Goal: Information Seeking & Learning: Check status

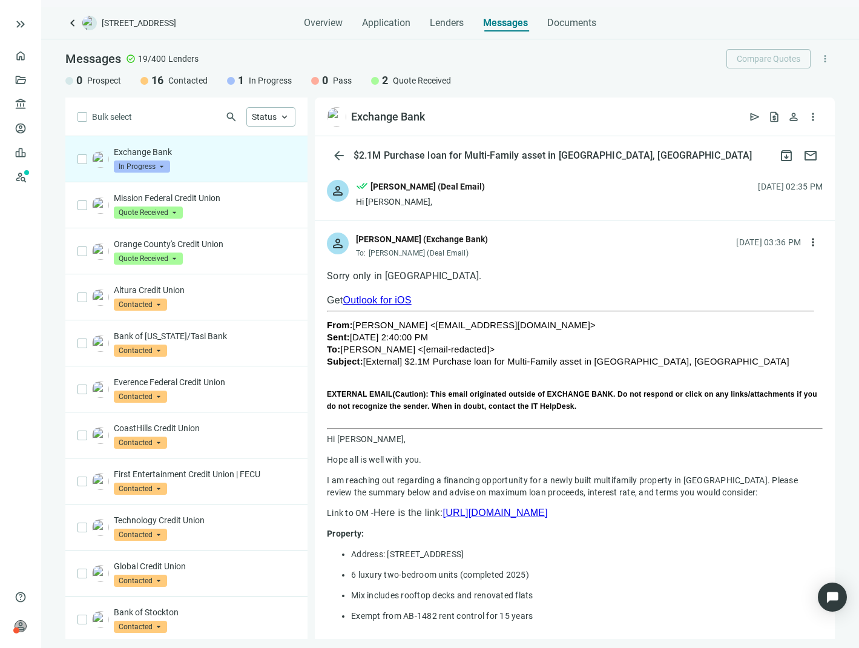
click at [154, 167] on span "In Progress" at bounding box center [142, 166] width 56 height 12
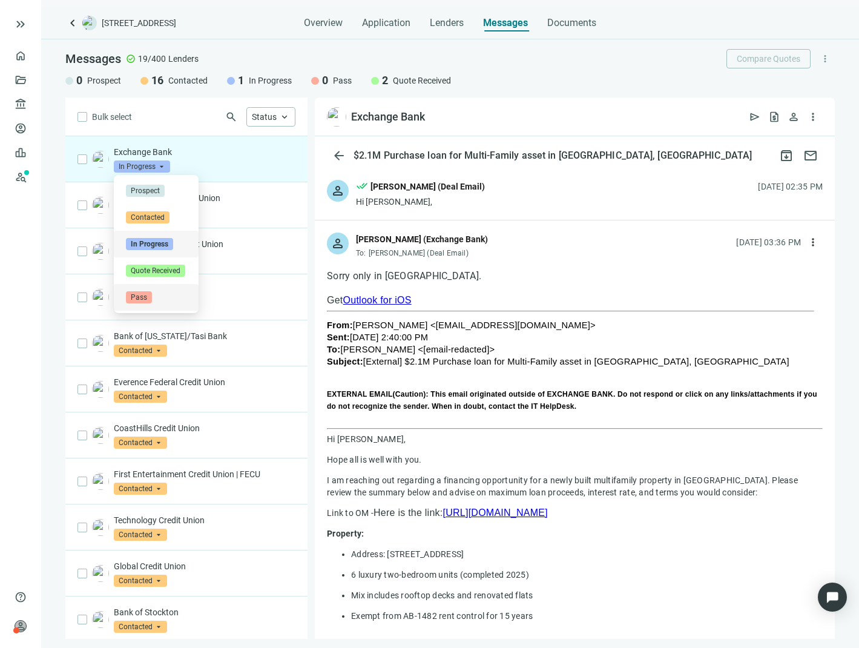
click at [145, 296] on span "Pass" at bounding box center [139, 297] width 26 height 12
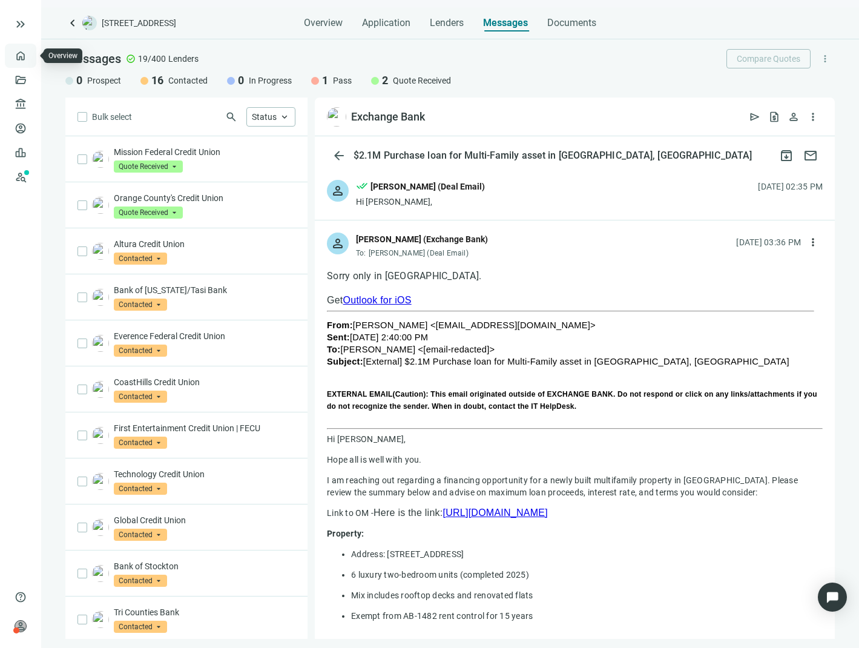
click at [30, 52] on link "Overview" at bounding box center [48, 56] width 36 height 10
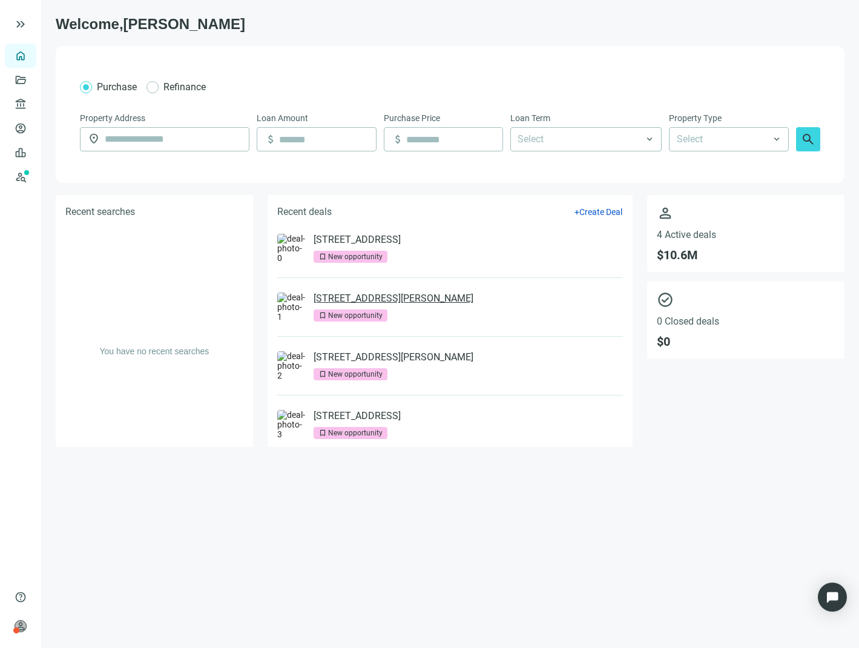
click at [388, 297] on link "[STREET_ADDRESS][PERSON_NAME]" at bounding box center [394, 298] width 160 height 12
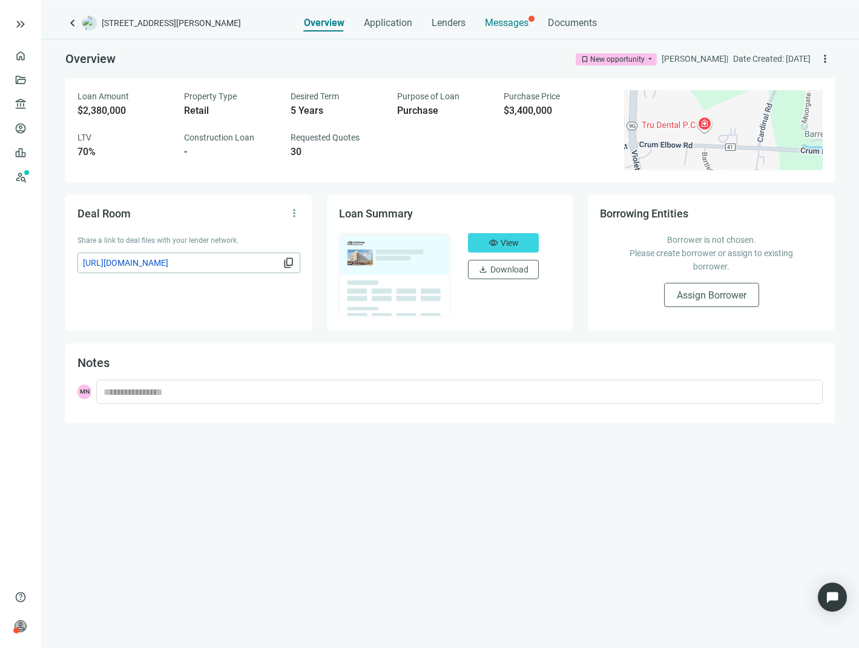
click at [507, 13] on div "Messages" at bounding box center [507, 19] width 44 height 24
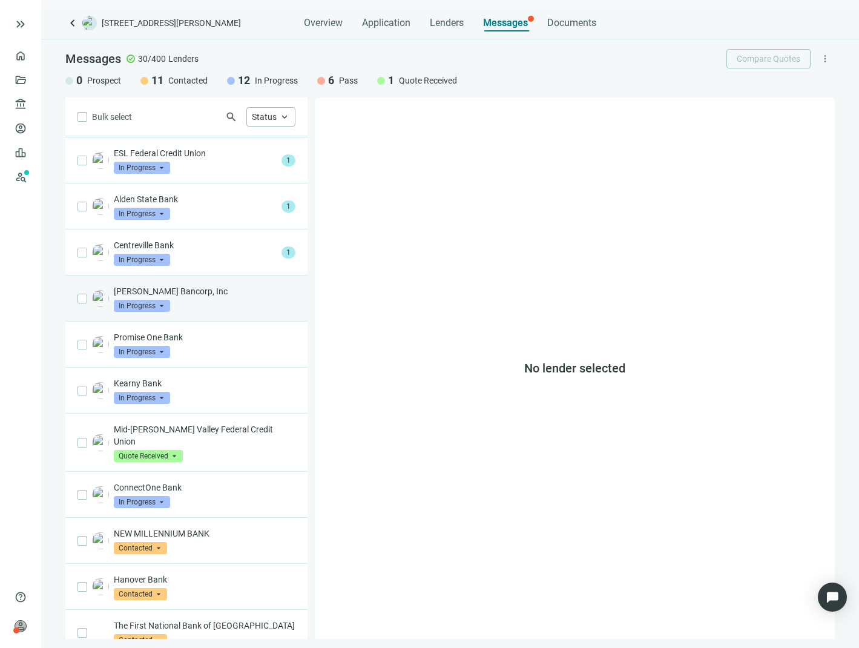
scroll to position [242, 0]
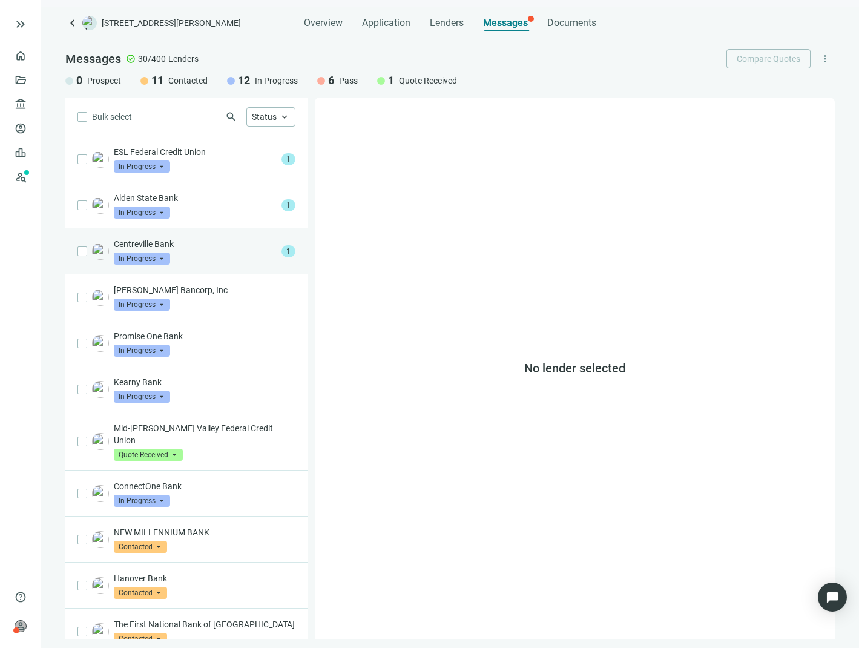
click at [210, 262] on div "Centreville Bank In Progress arrow_drop_down" at bounding box center [195, 251] width 163 height 27
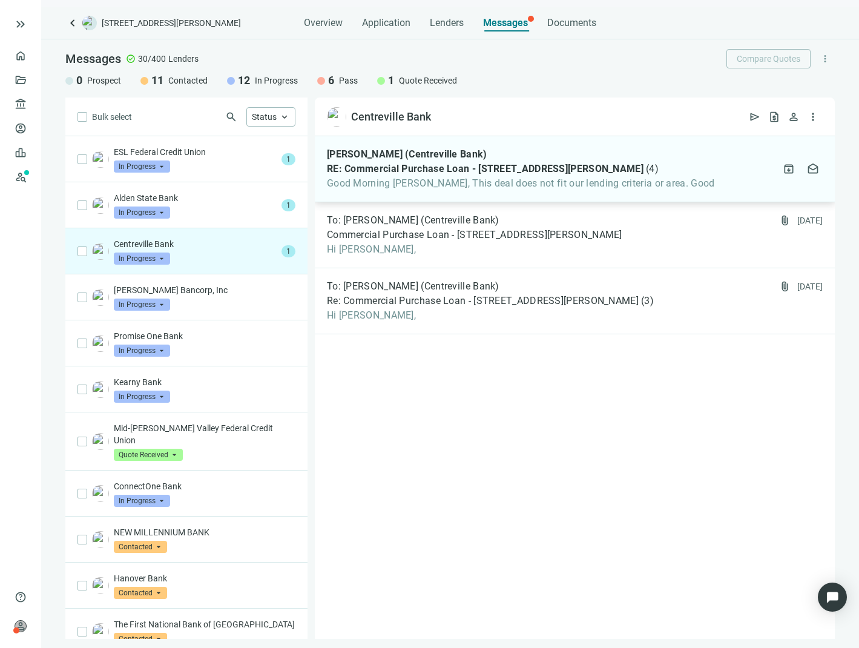
click at [417, 185] on span "Good Morning [PERSON_NAME], This deal does not fit our lending criteria or area…" at bounding box center [521, 183] width 388 height 12
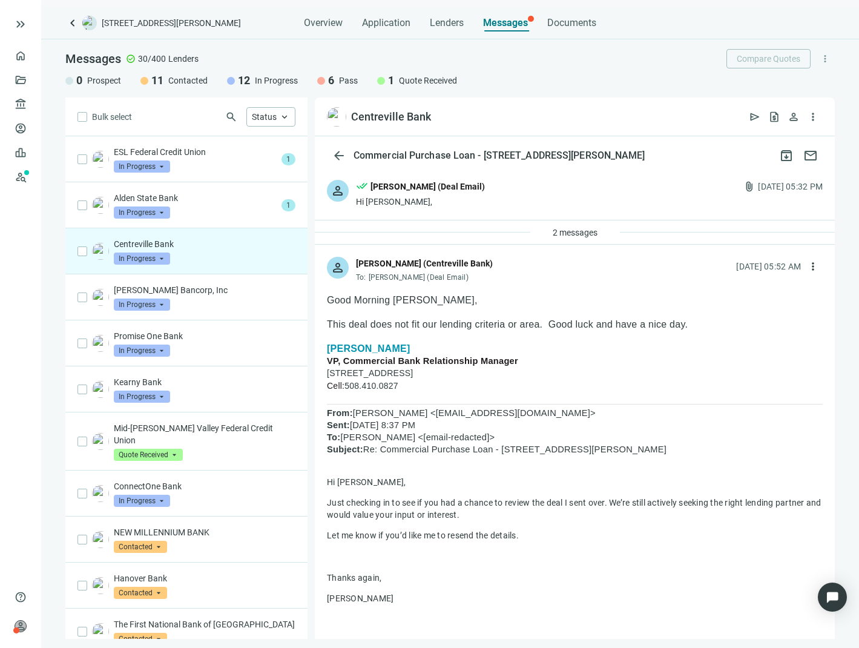
click at [154, 261] on span "In Progress" at bounding box center [142, 259] width 56 height 12
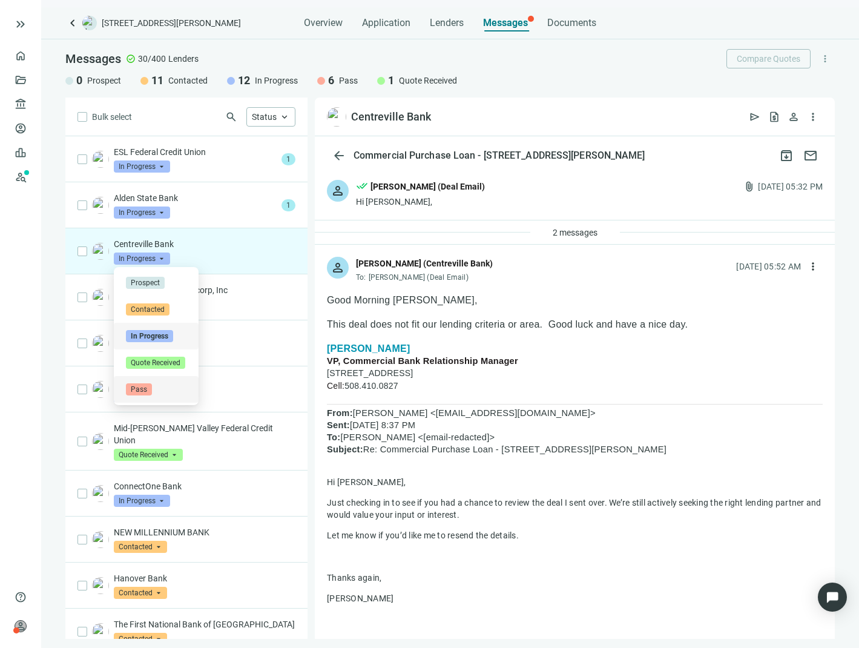
click at [143, 388] on span "Pass" at bounding box center [139, 389] width 26 height 12
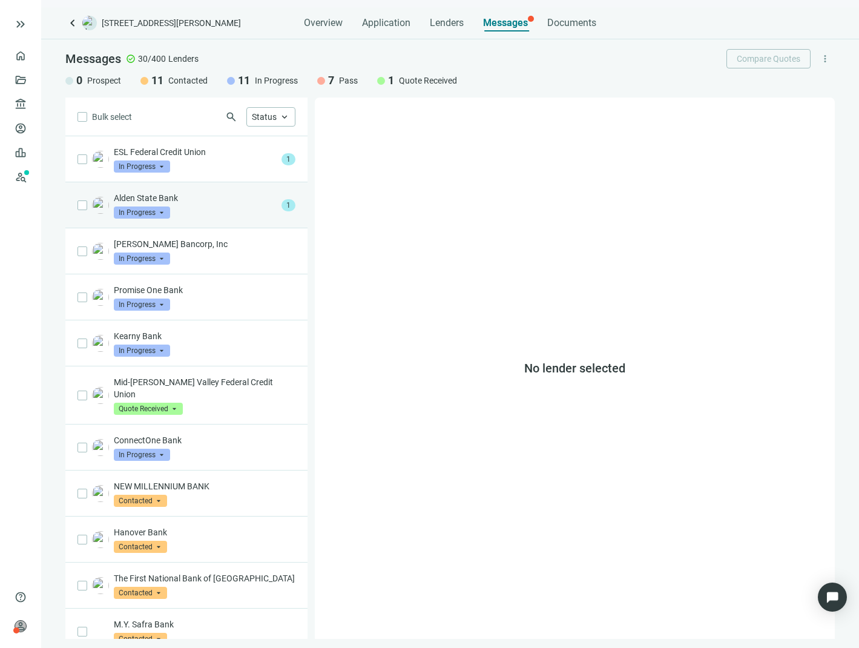
click at [210, 223] on div "Alden State Bank In Progress arrow_drop_down 1" at bounding box center [186, 205] width 242 height 46
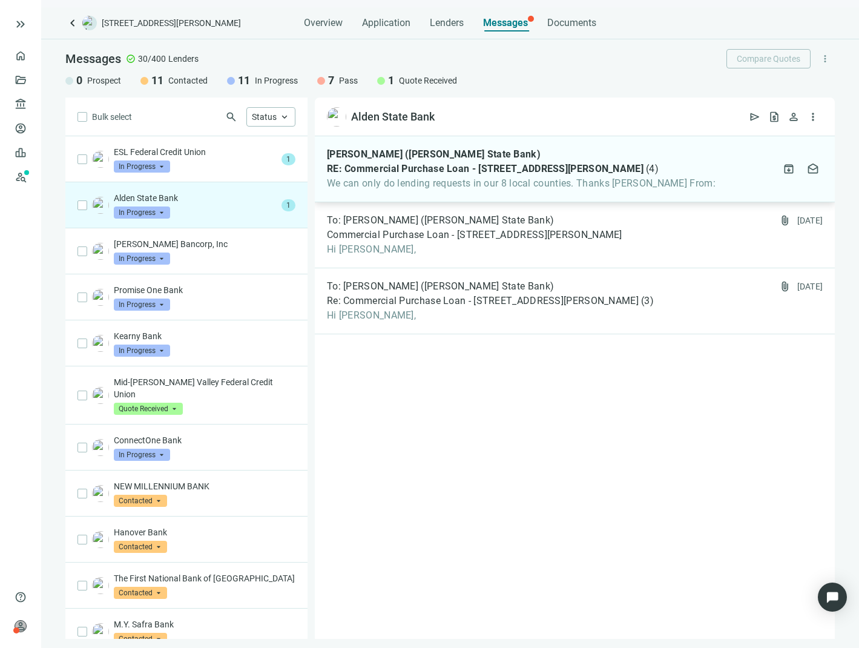
click at [413, 180] on span "We can only do lending requests in our 8 local counties. Thanks [PERSON_NAME] F…" at bounding box center [521, 183] width 389 height 12
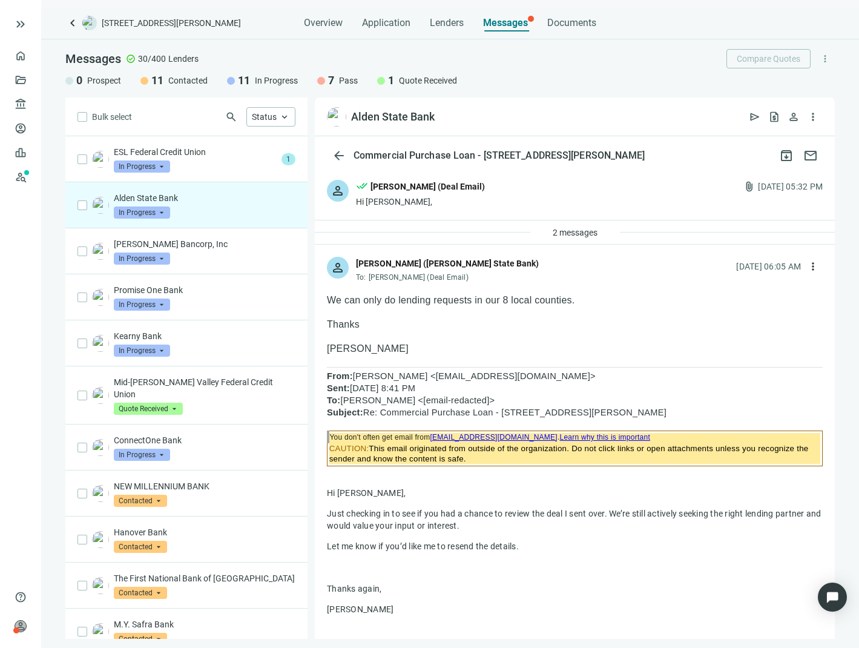
click at [145, 207] on span "In Progress" at bounding box center [142, 213] width 56 height 12
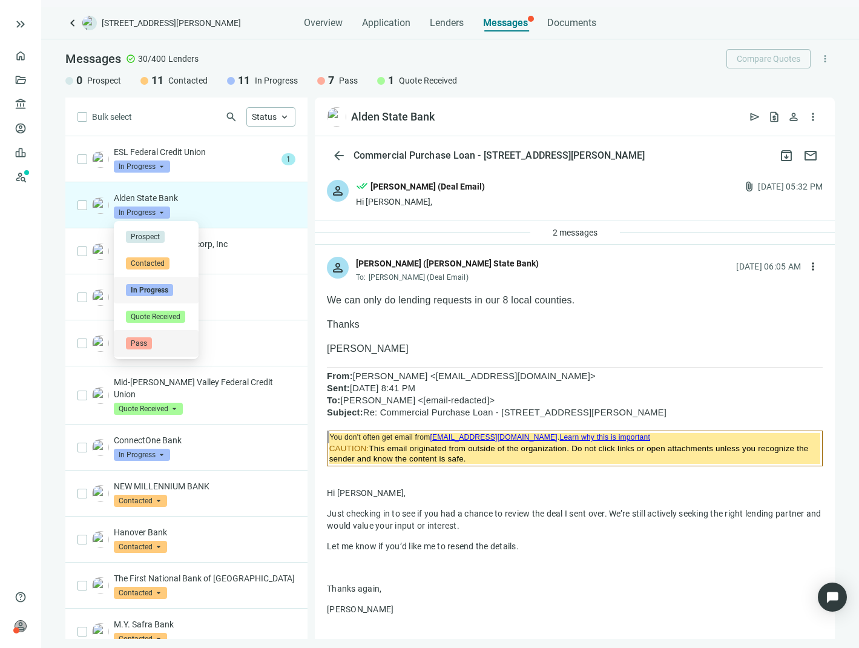
click at [134, 336] on div "Pass" at bounding box center [156, 343] width 85 height 27
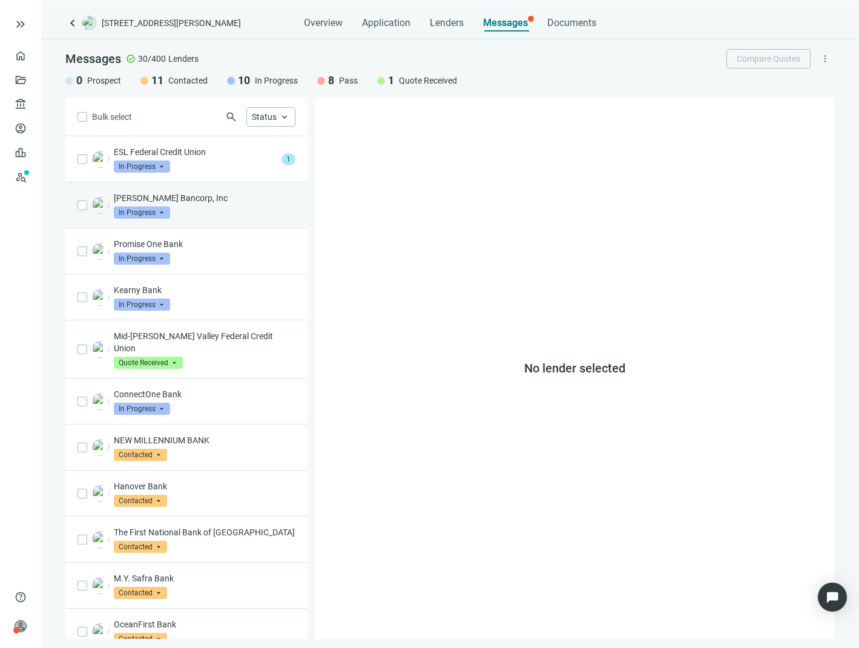
click at [205, 183] on div "[PERSON_NAME] Bancorp, Inc In Progress arrow_drop_down" at bounding box center [186, 205] width 242 height 46
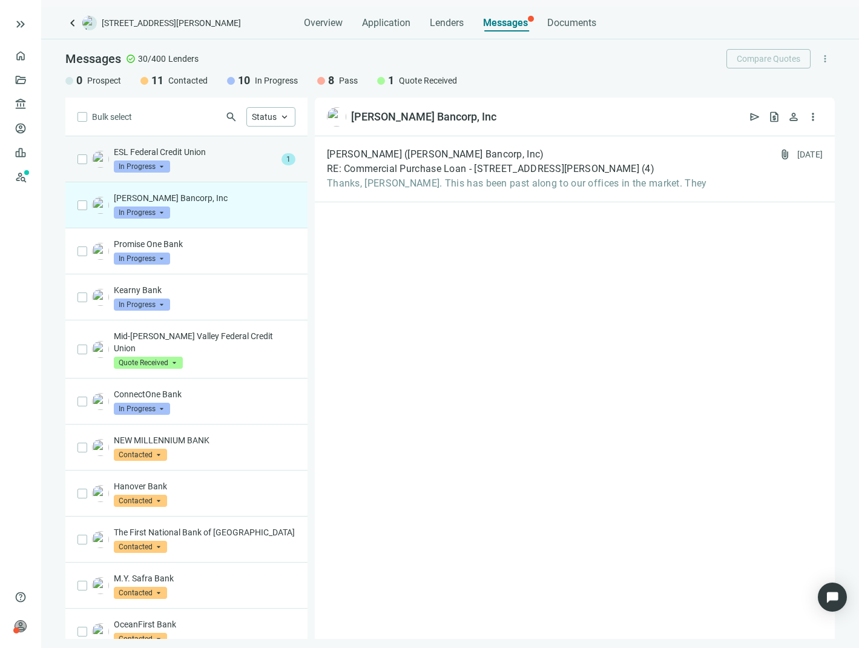
click at [207, 170] on div "ESL Federal Credit Union In Progress arrow_drop_down" at bounding box center [195, 159] width 163 height 27
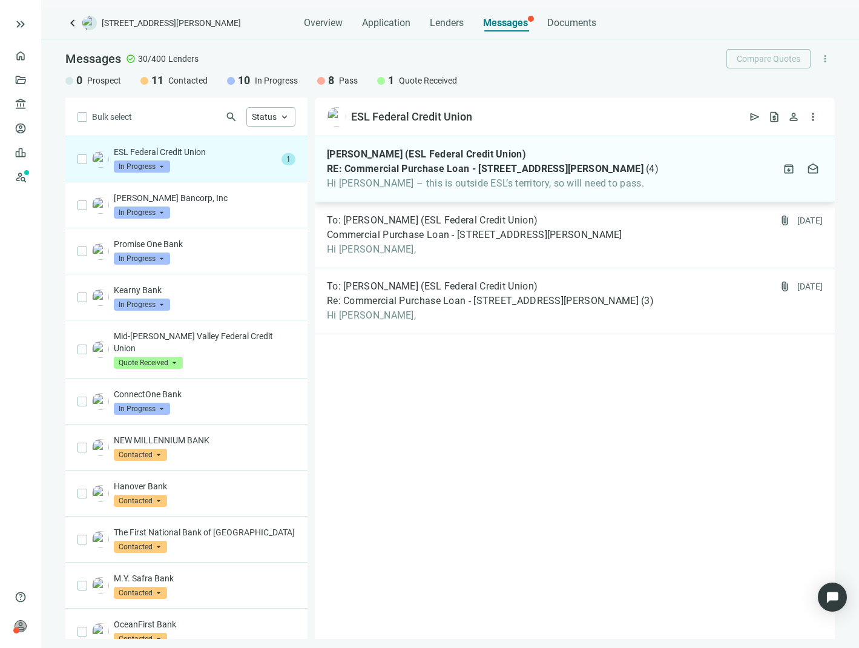
click at [400, 160] on span "[PERSON_NAME] (ESL Federal Credit Union)" at bounding box center [426, 154] width 199 height 12
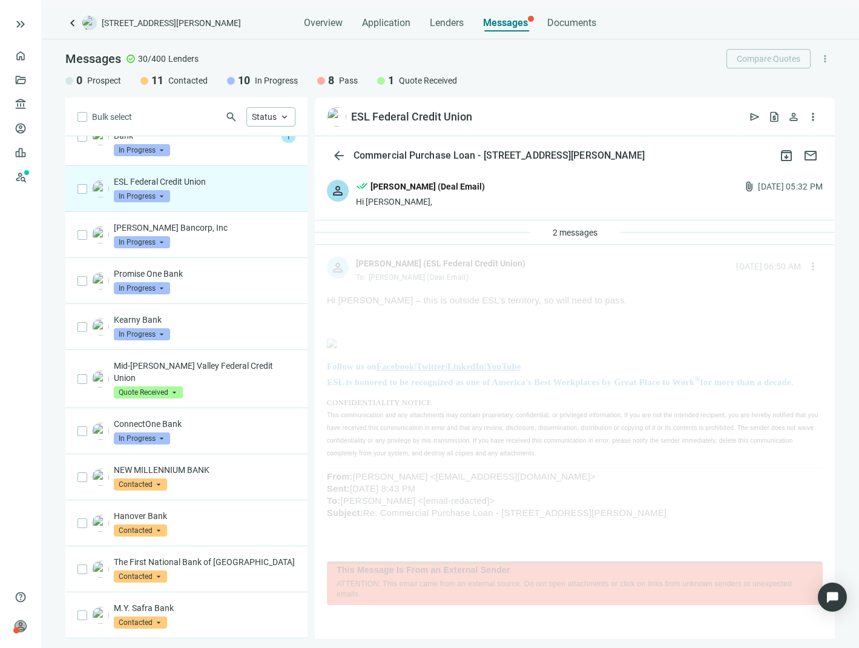
scroll to position [121, 0]
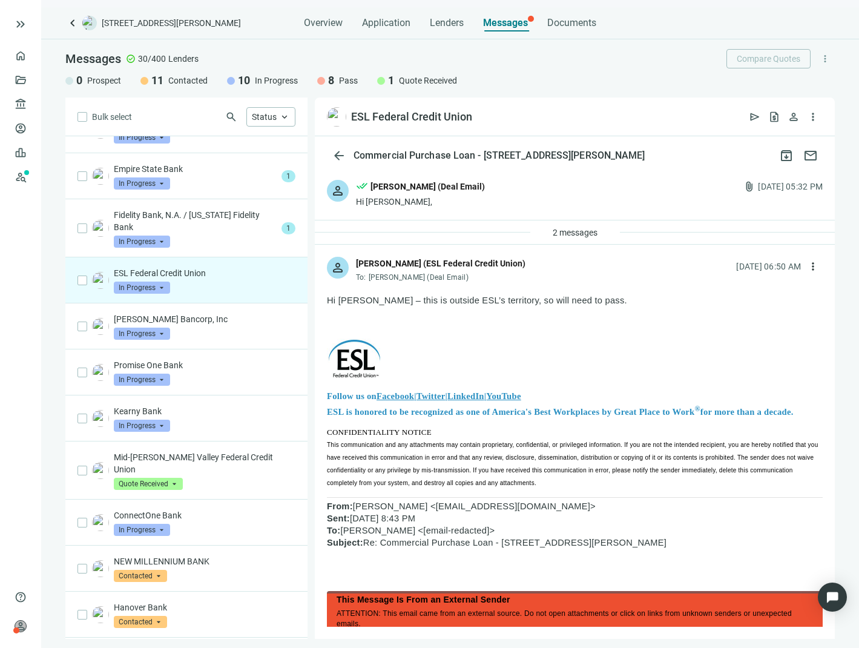
click at [143, 286] on span "In Progress" at bounding box center [142, 288] width 56 height 12
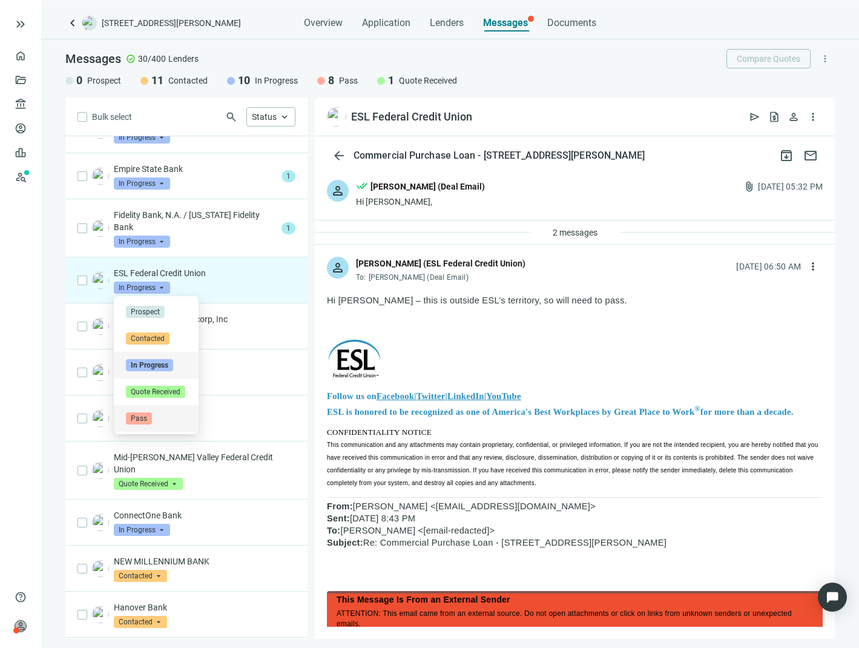
click at [140, 418] on span "Pass" at bounding box center [139, 418] width 26 height 12
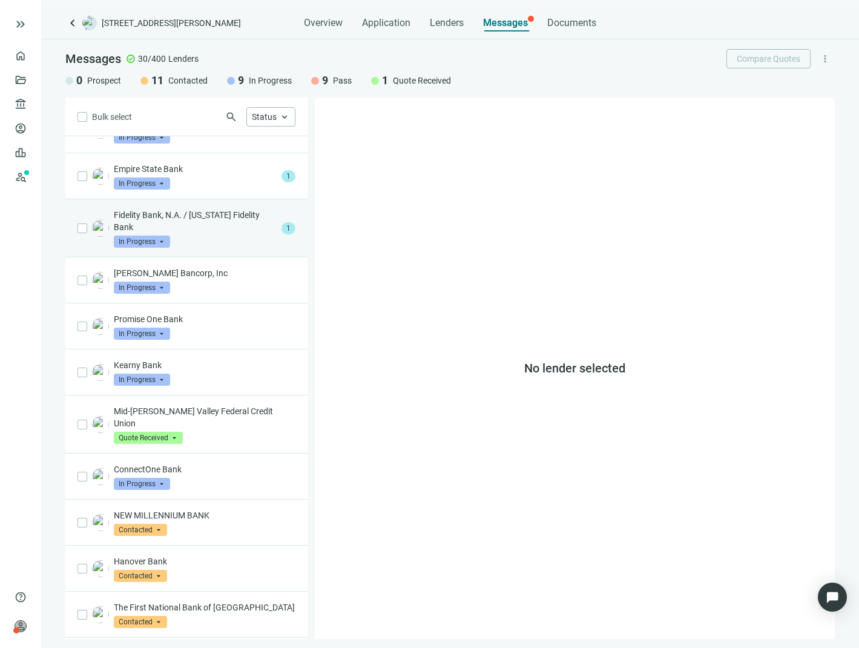
click at [209, 231] on p "Fidelity Bank, N.A. / [US_STATE] Fidelity Bank" at bounding box center [195, 221] width 163 height 24
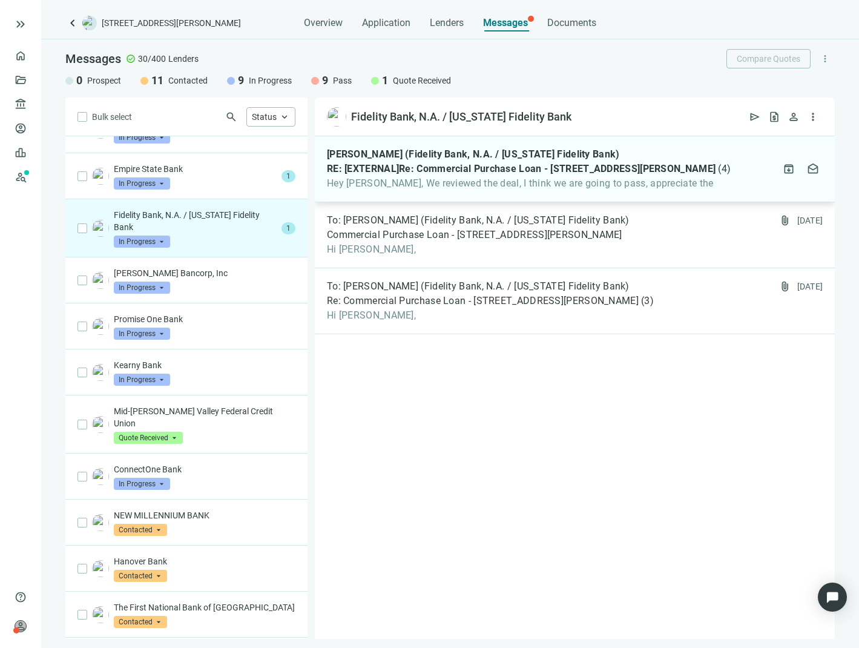
click at [385, 166] on span "RE: [EXTERNAL]Re: Commercial Purchase Loan - [STREET_ADDRESS][PERSON_NAME]" at bounding box center [521, 169] width 389 height 12
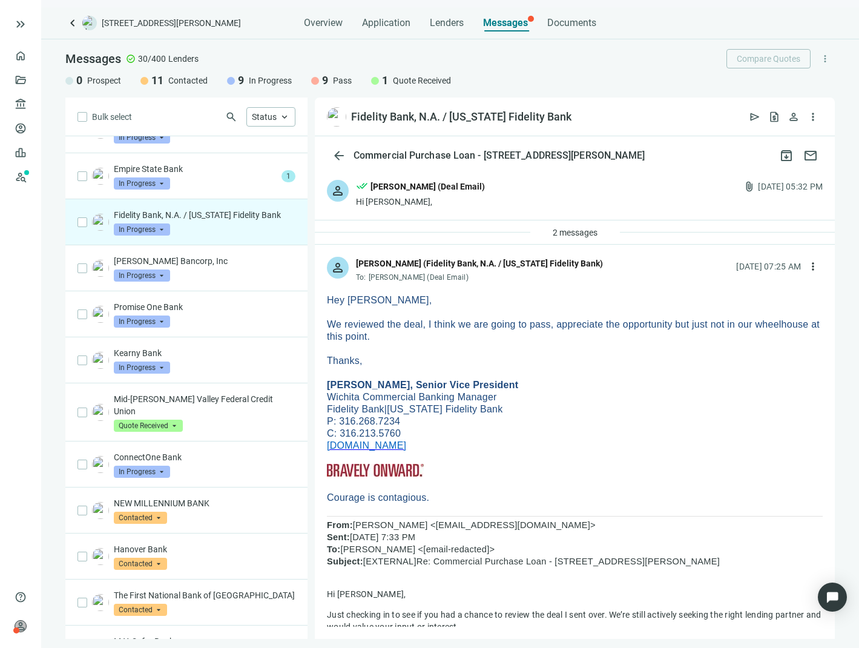
click at [147, 228] on span "In Progress" at bounding box center [142, 229] width 56 height 12
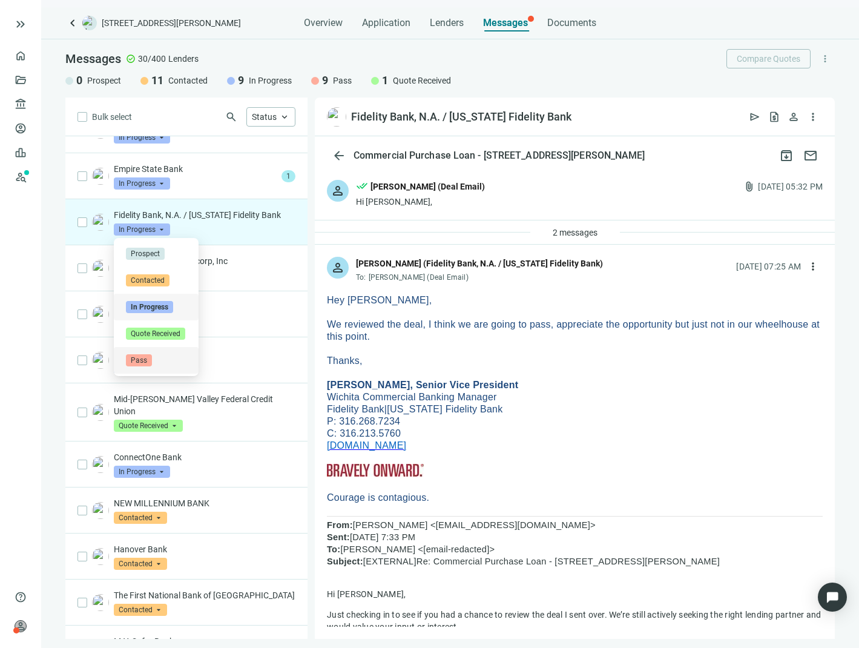
click at [139, 364] on span "Pass" at bounding box center [139, 360] width 26 height 12
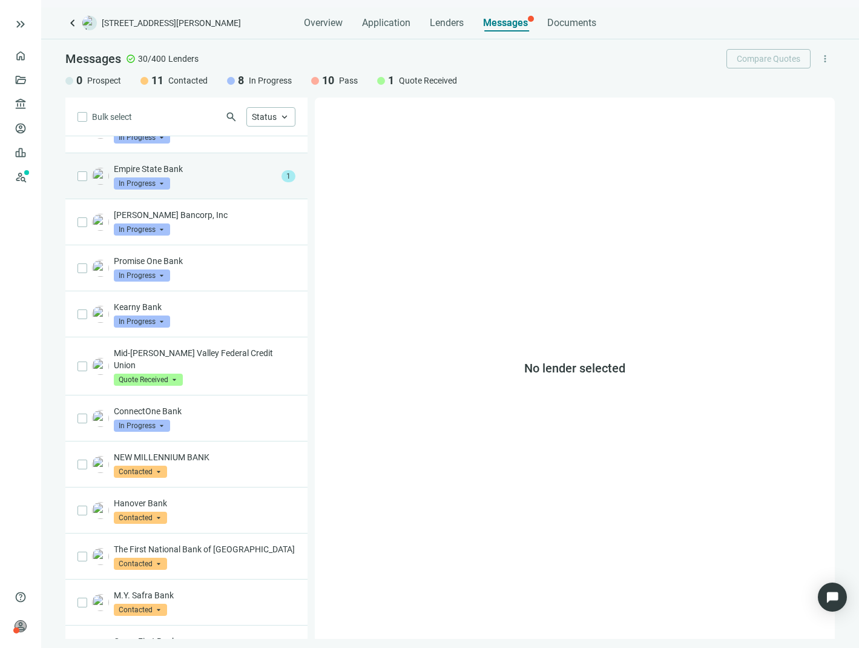
click at [226, 186] on div "Empire State Bank In Progress arrow_drop_down" at bounding box center [195, 176] width 163 height 27
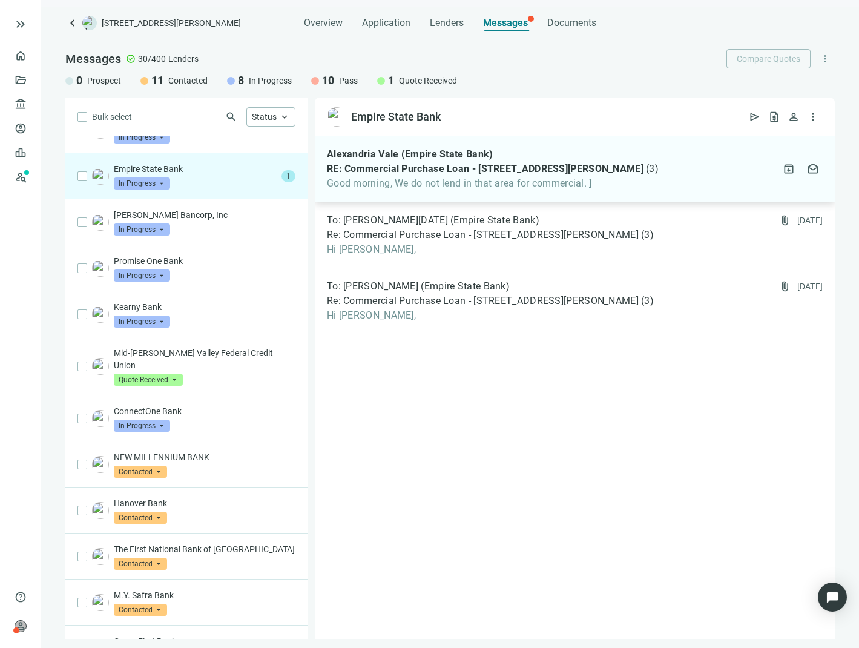
click at [405, 165] on span "RE: Commercial Purchase Loan - [STREET_ADDRESS][PERSON_NAME]" at bounding box center [485, 169] width 317 height 12
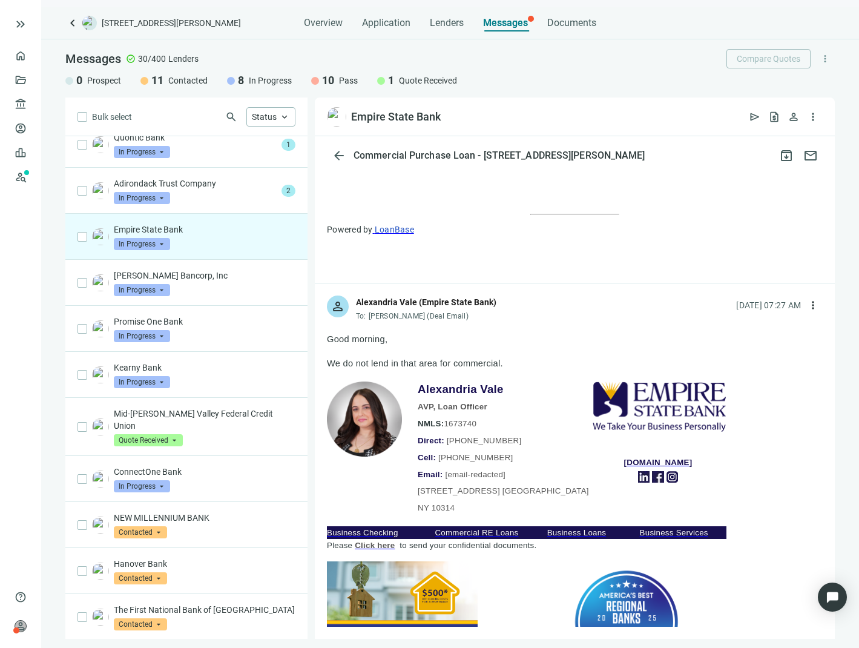
scroll to position [1211, 0]
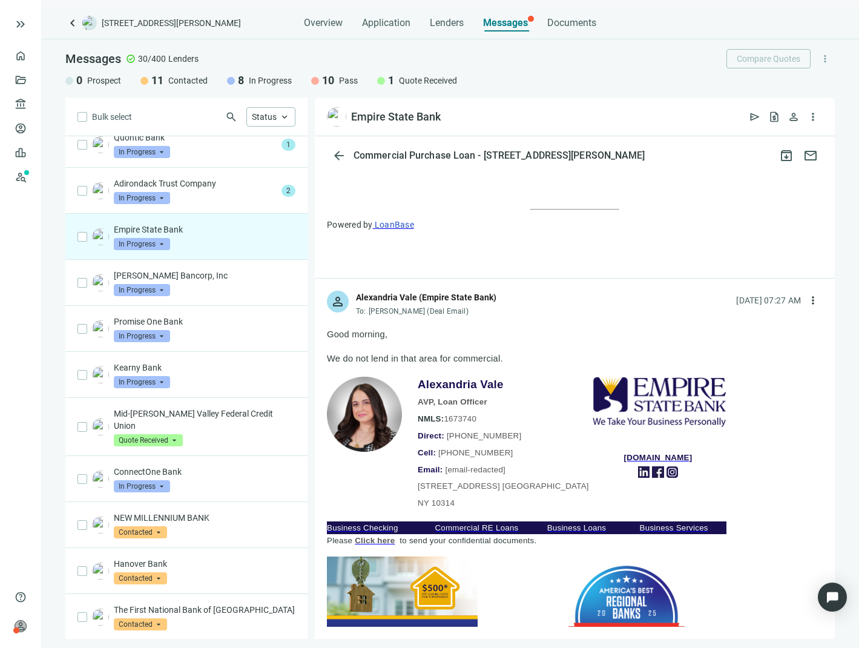
click at [148, 248] on span "In Progress" at bounding box center [142, 244] width 56 height 12
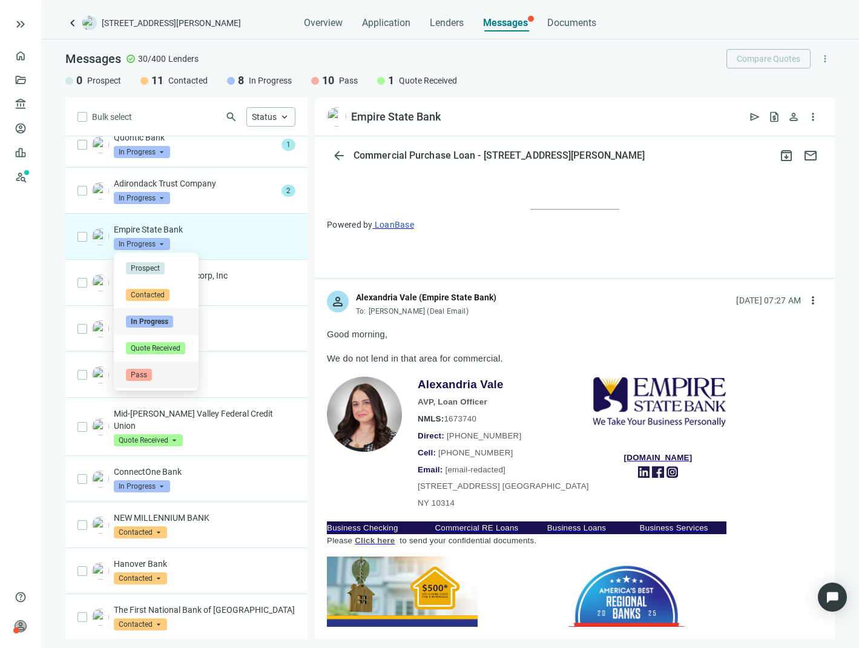
click at [141, 369] on span "Pass" at bounding box center [139, 375] width 26 height 12
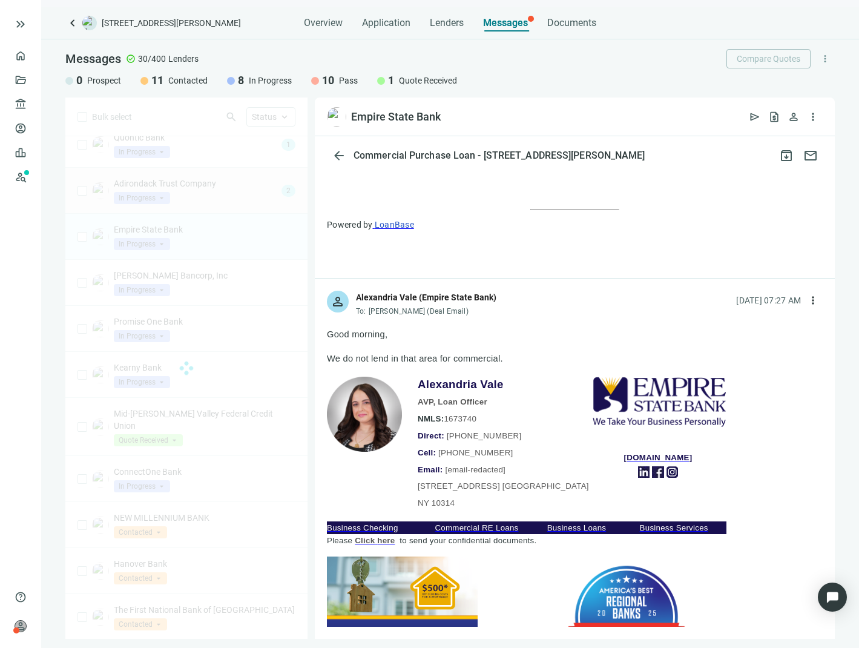
scroll to position [61, 0]
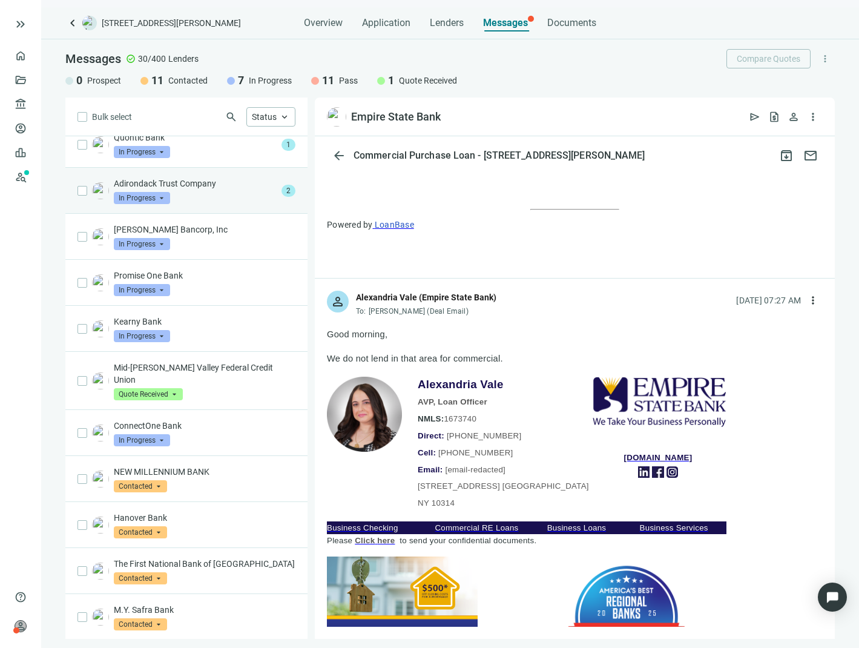
click at [202, 201] on div "Adirondack Trust Company In Progress arrow_drop_down" at bounding box center [195, 190] width 163 height 27
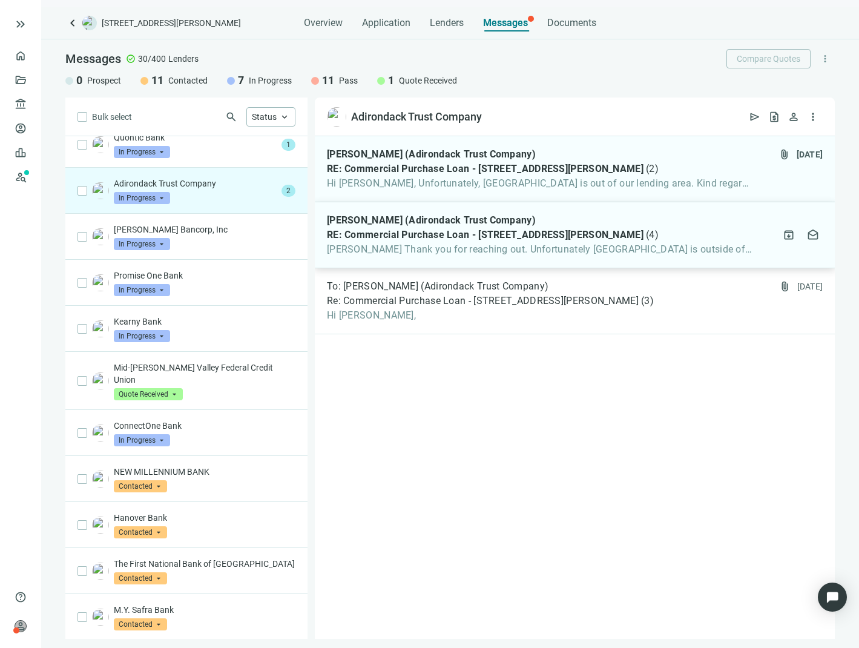
click at [415, 237] on span "RE: Commercial Purchase Loan - [STREET_ADDRESS][PERSON_NAME]" at bounding box center [485, 235] width 317 height 12
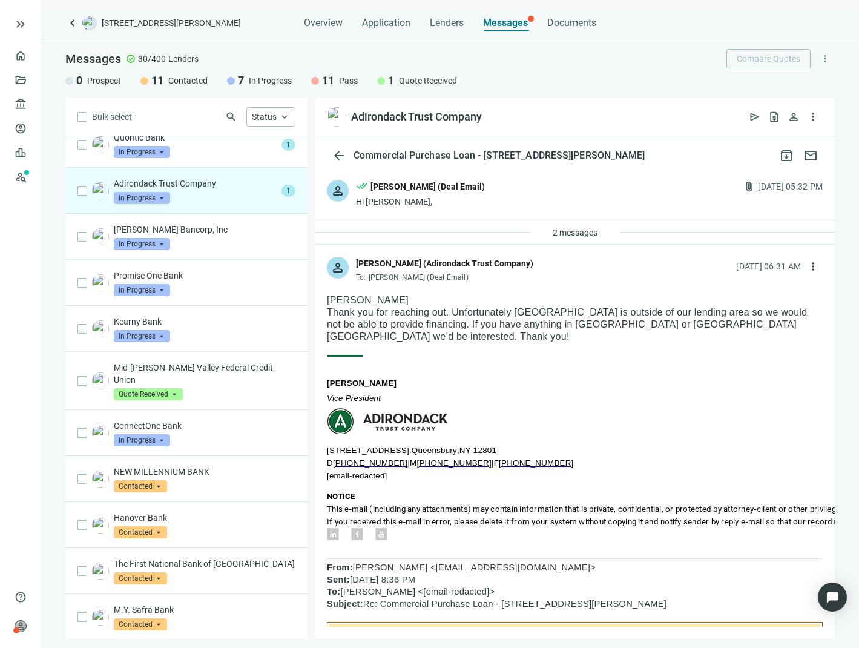
click at [153, 194] on span "In Progress" at bounding box center [142, 198] width 56 height 12
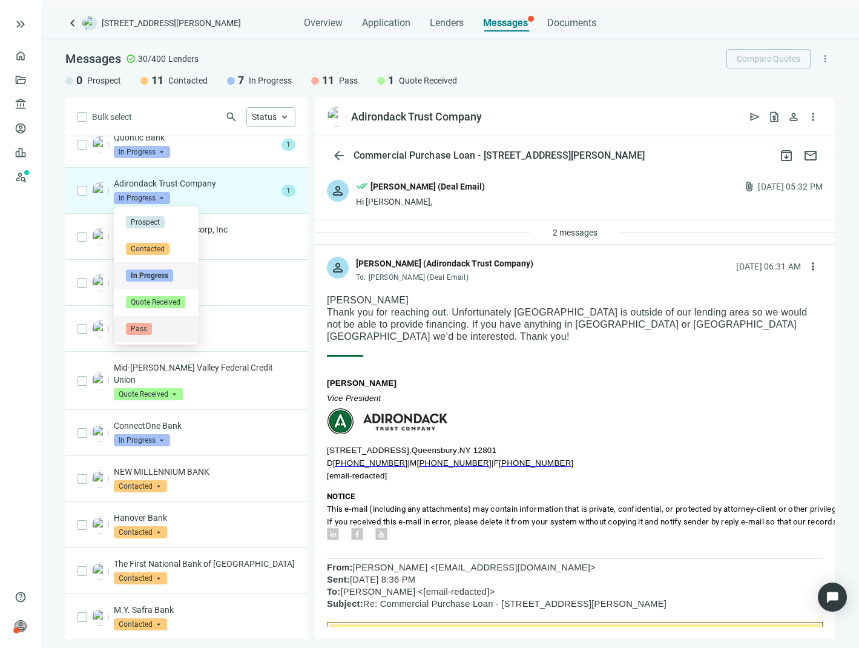
click at [151, 329] on span "Pass" at bounding box center [139, 329] width 26 height 12
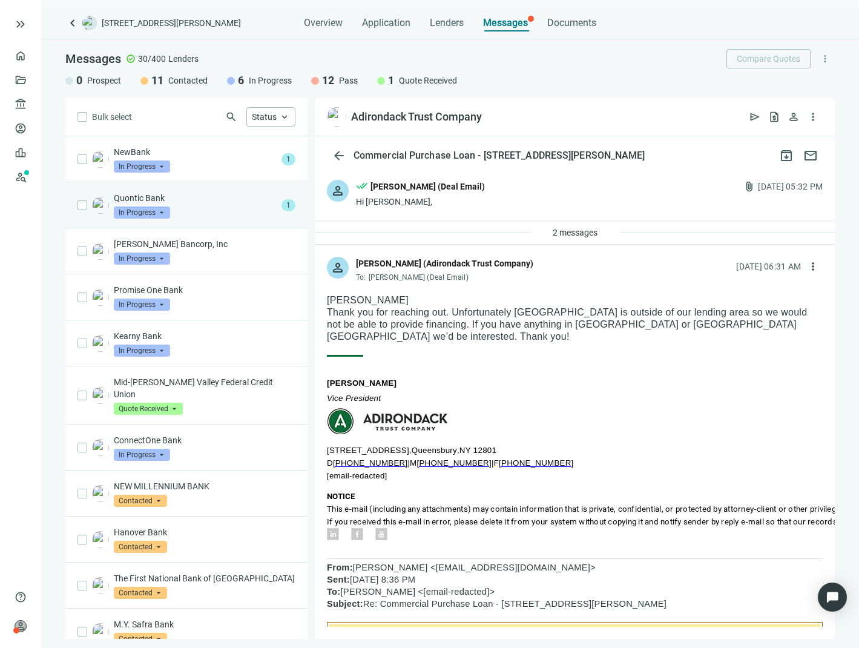
click at [197, 208] on div "Quontic Bank In Progress arrow_drop_down" at bounding box center [195, 205] width 163 height 27
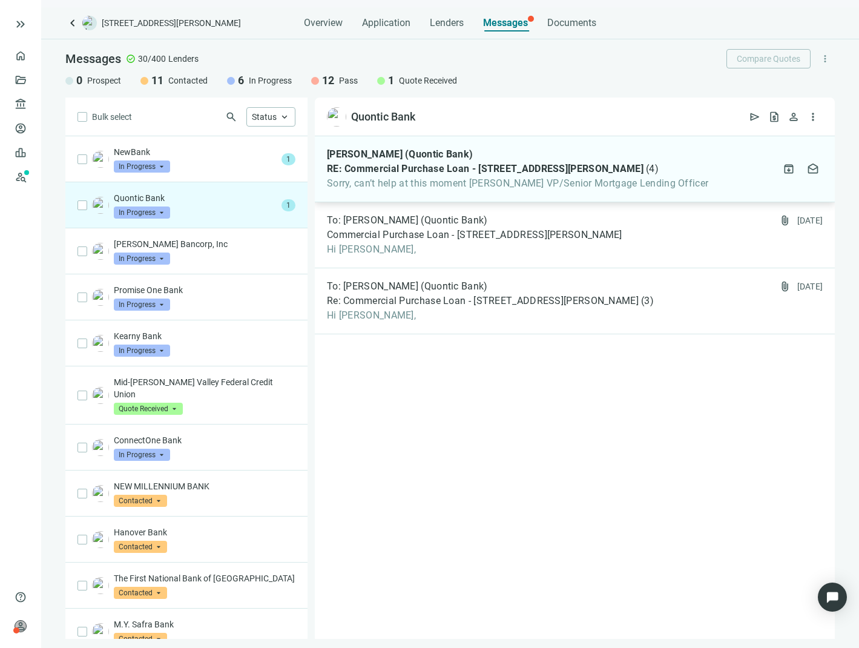
click at [401, 192] on div "[PERSON_NAME] (Quontic Bank) RE: Commercial Purchase Loan - [STREET_ADDRESS][PE…" at bounding box center [575, 169] width 520 height 66
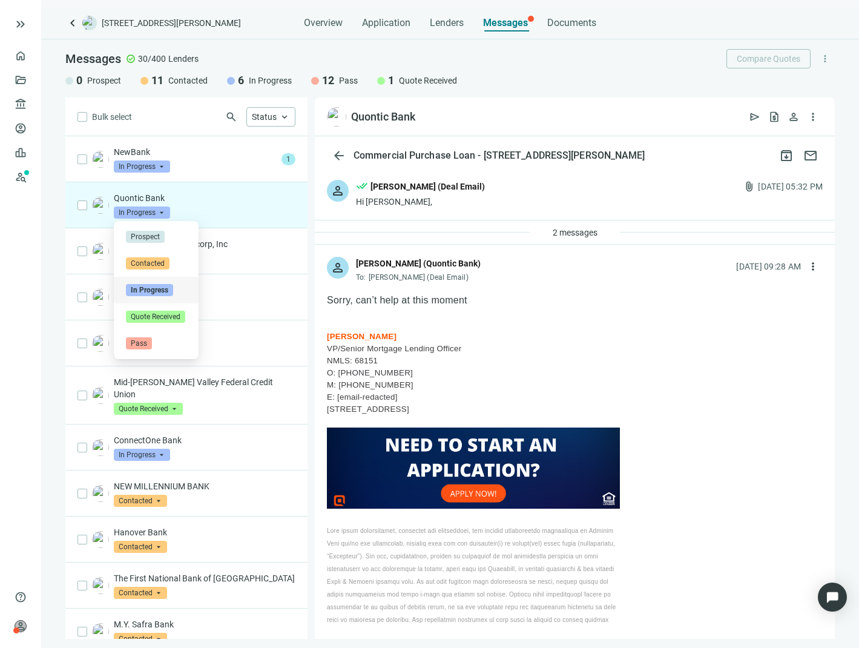
click at [148, 214] on span "In Progress" at bounding box center [142, 213] width 56 height 12
click at [151, 336] on div "Pass" at bounding box center [156, 343] width 85 height 27
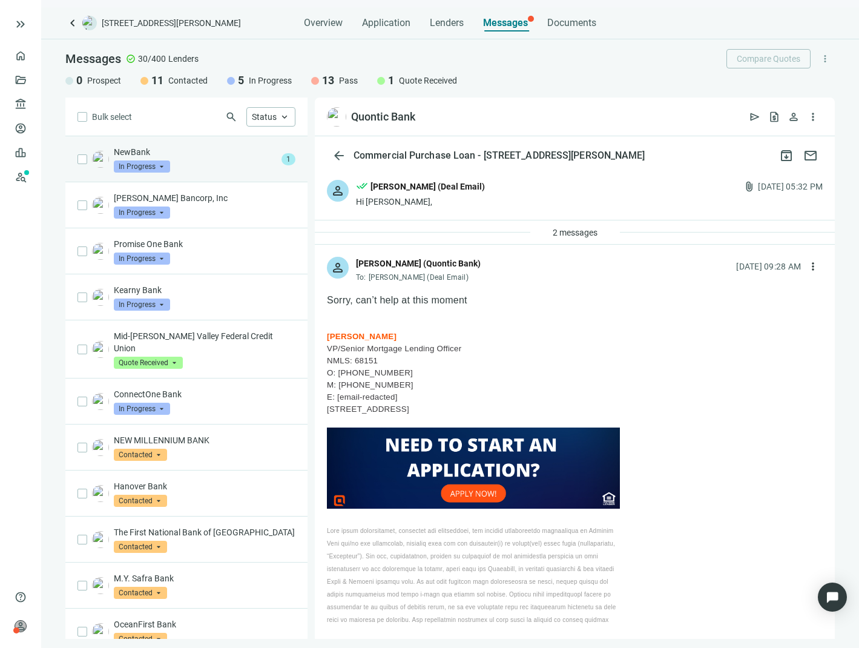
click at [199, 159] on div "NewBank In Progress arrow_drop_down" at bounding box center [195, 159] width 163 height 27
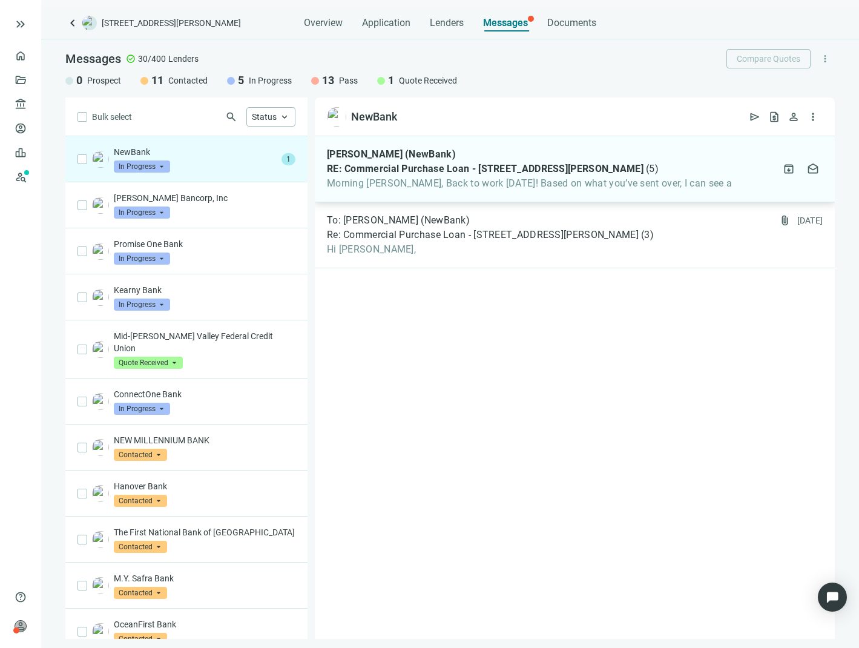
click at [391, 165] on span "RE: Commercial Purchase Loan - [STREET_ADDRESS][PERSON_NAME]" at bounding box center [485, 169] width 317 height 12
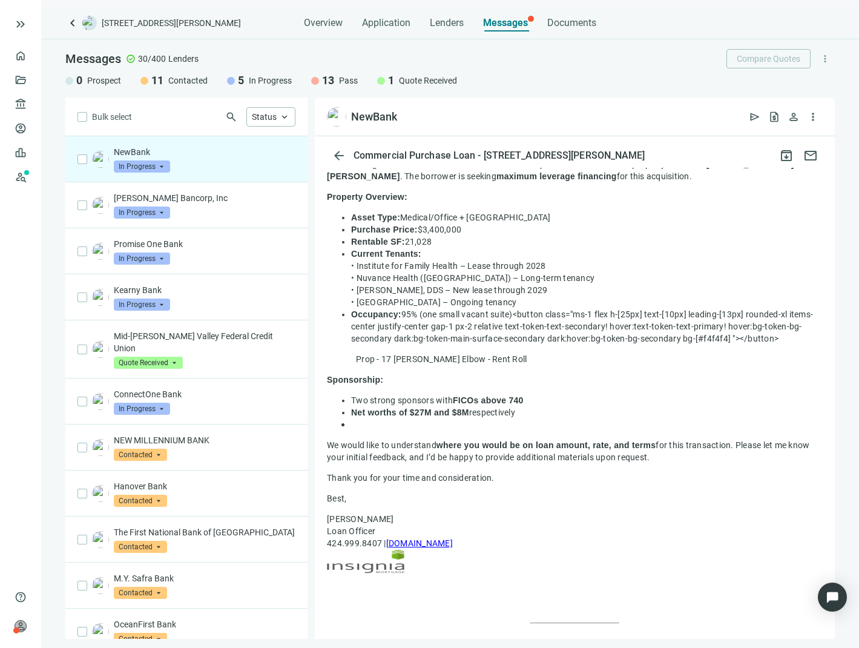
scroll to position [1858, 0]
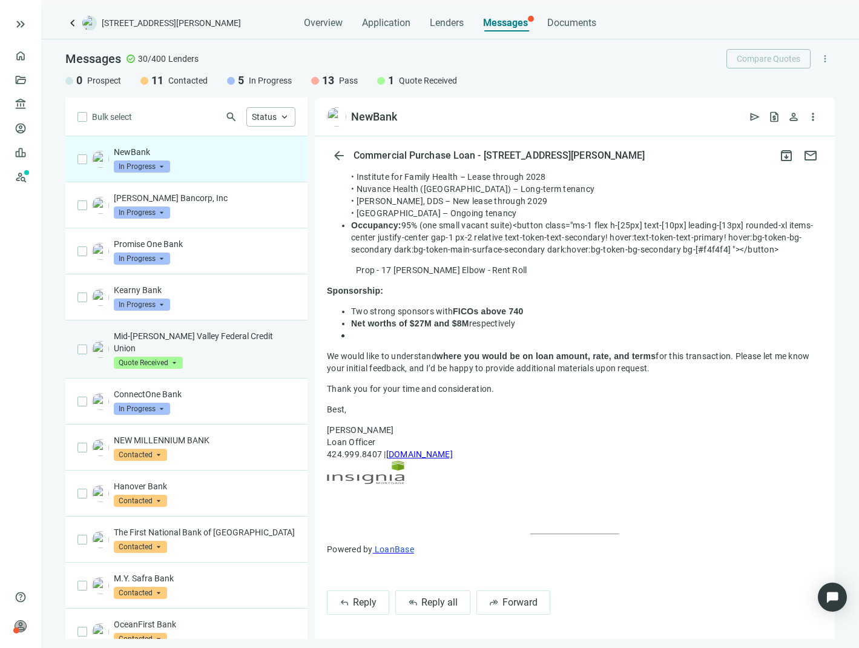
click at [202, 346] on div "Mid-[PERSON_NAME] Valley Federal Credit Union Quote Received arrow_drop_down" at bounding box center [205, 349] width 182 height 39
